Goal: Transaction & Acquisition: Purchase product/service

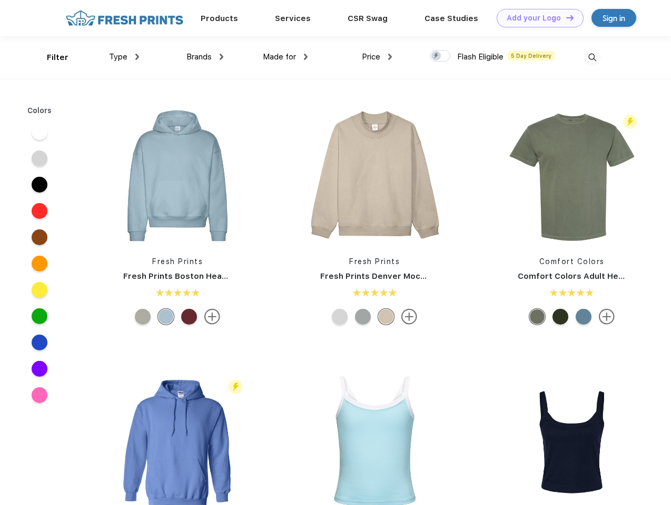
click at [536, 18] on link "Add your Logo Design Tool" at bounding box center [540, 18] width 87 height 18
click at [0, 0] on div "Design Tool" at bounding box center [0, 0] width 0 height 0
click at [565, 17] on link "Add your Logo Design Tool" at bounding box center [540, 18] width 87 height 18
click at [51, 57] on div "Filter" at bounding box center [58, 58] width 22 height 12
click at [124, 57] on span "Type" at bounding box center [118, 56] width 18 height 9
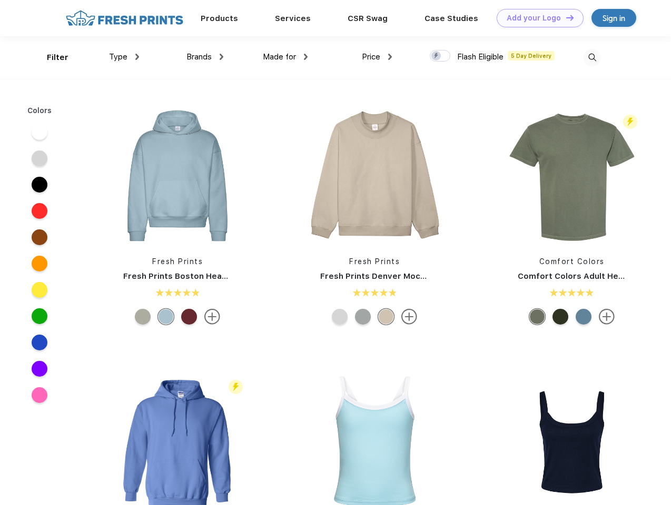
click at [205, 57] on span "Brands" at bounding box center [198, 56] width 25 height 9
click at [285, 57] on span "Made for" at bounding box center [279, 56] width 33 height 9
click at [377, 57] on span "Price" at bounding box center [371, 56] width 18 height 9
